Goal: Obtain resource: Obtain resource

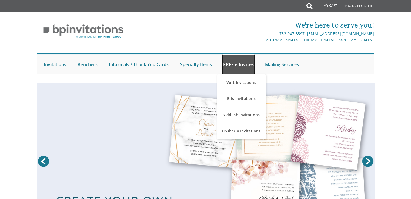
click at [248, 55] on link "FREE e-Invites" at bounding box center [238, 65] width 33 height 20
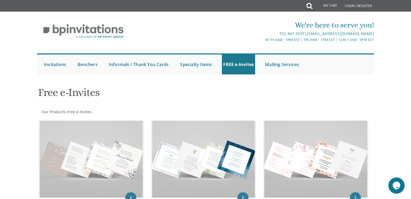
drag, startPoint x: 0, startPoint y: 0, endPoint x: 240, endPoint y: 113, distance: 265.6
click at [294, 90] on div "Free e-Invites" at bounding box center [205, 93] width 343 height 21
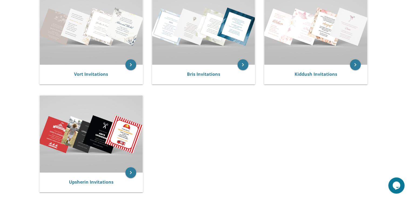
scroll to position [134, 0]
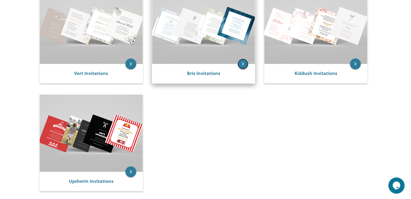
click at [244, 65] on icon "keyboard_arrow_right" at bounding box center [242, 64] width 11 height 11
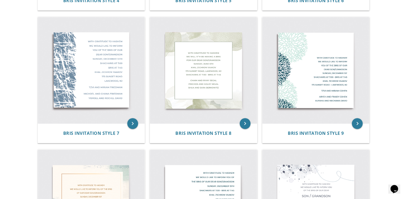
scroll to position [366, 0]
